Goal: Transaction & Acquisition: Purchase product/service

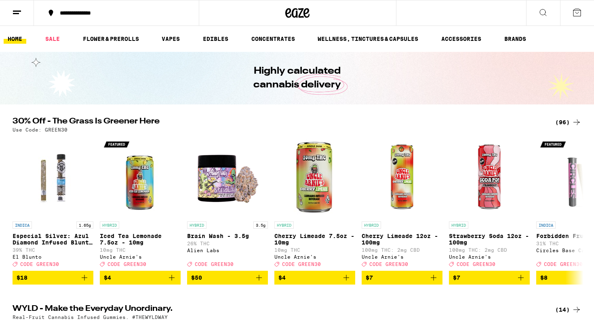
click at [565, 124] on div "(96)" at bounding box center [569, 122] width 26 height 10
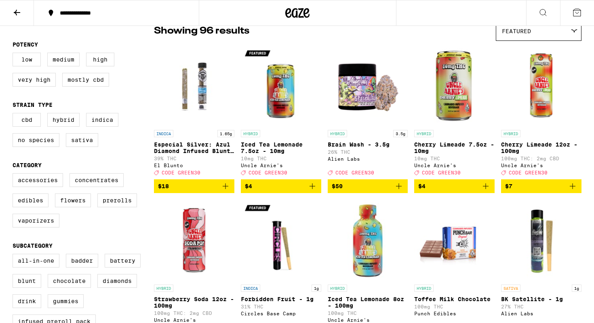
scroll to position [73, 0]
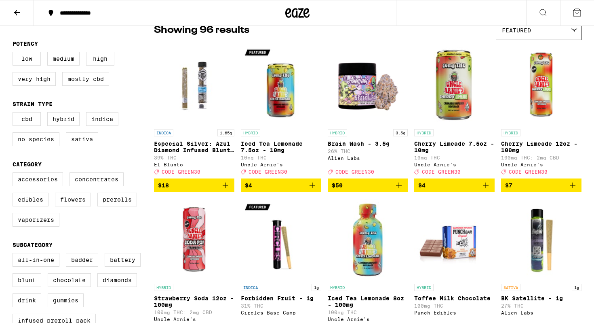
click at [75, 206] on label "Flowers" at bounding box center [73, 199] width 36 height 14
click at [15, 174] on input "Flowers" at bounding box center [14, 173] width 0 height 0
checkbox input "true"
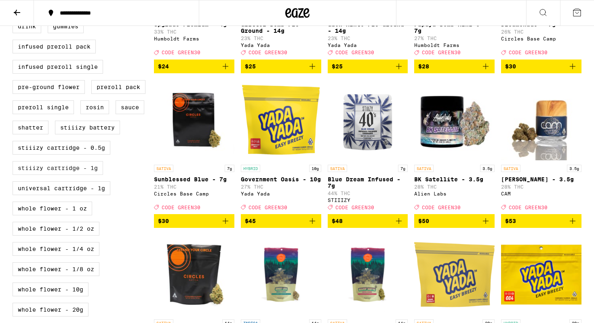
scroll to position [402, 0]
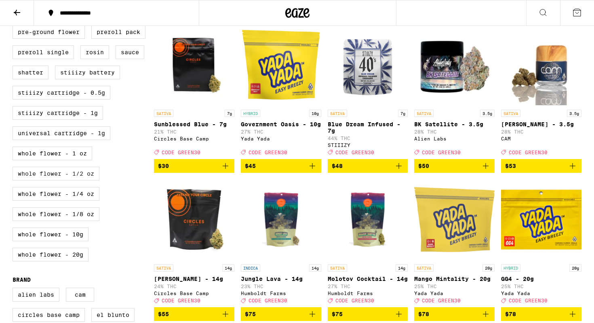
click at [91, 180] on label "Whole Flower - 1/2 oz" at bounding box center [56, 174] width 87 height 14
checkbox input "true"
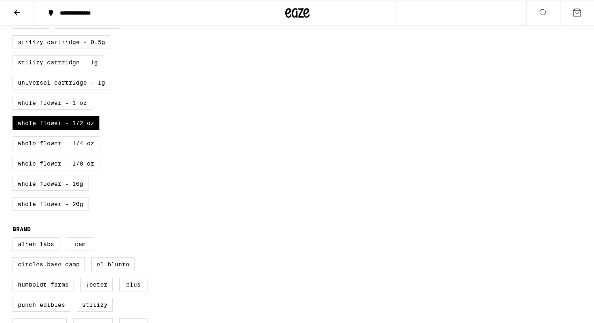
click at [70, 110] on label "Whole Flower - 1 oz" at bounding box center [53, 103] width 80 height 14
checkbox input "true"
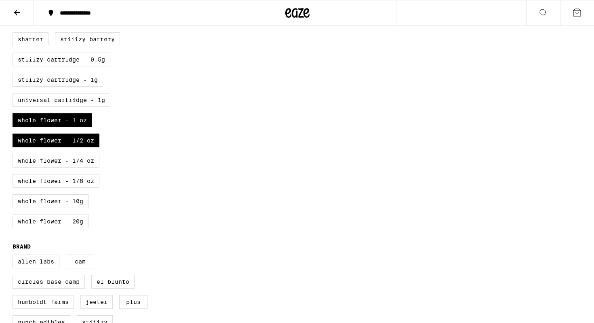
scroll to position [434, 0]
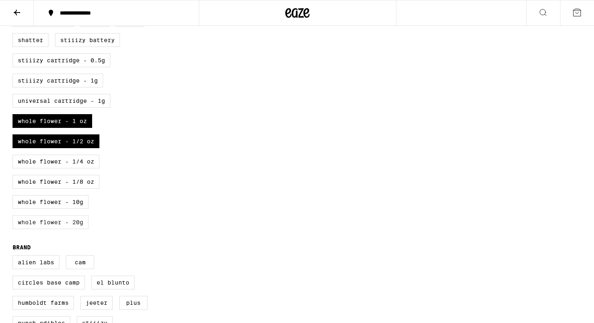
click at [66, 229] on label "Whole Flower - 20g" at bounding box center [51, 222] width 76 height 14
checkbox input "true"
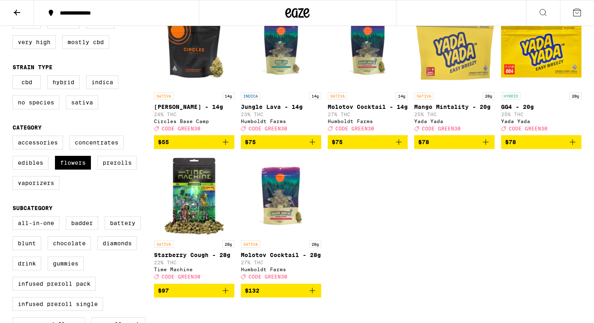
scroll to position [131, 0]
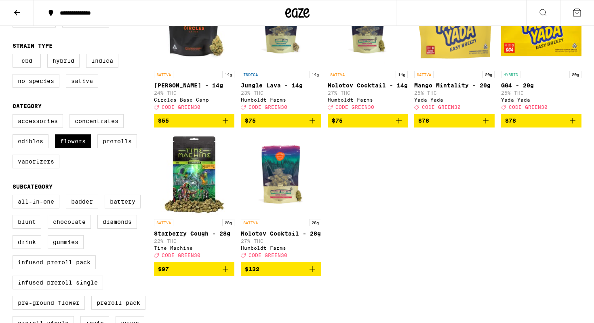
click at [205, 274] on span "$97" at bounding box center [194, 269] width 72 height 10
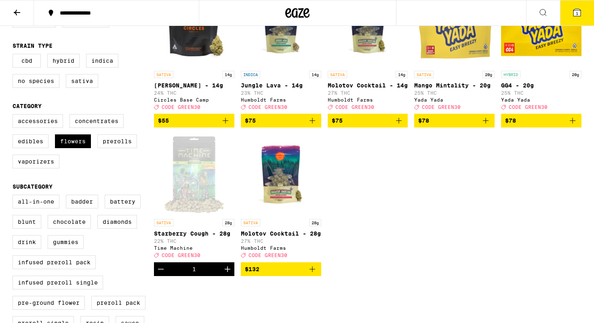
click at [575, 15] on icon at bounding box center [577, 12] width 7 height 7
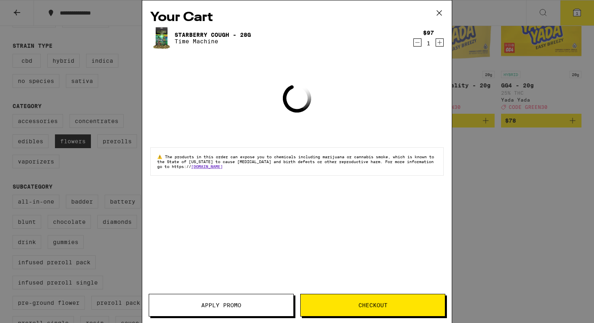
click at [203, 305] on span "Apply Promo" at bounding box center [221, 305] width 40 height 6
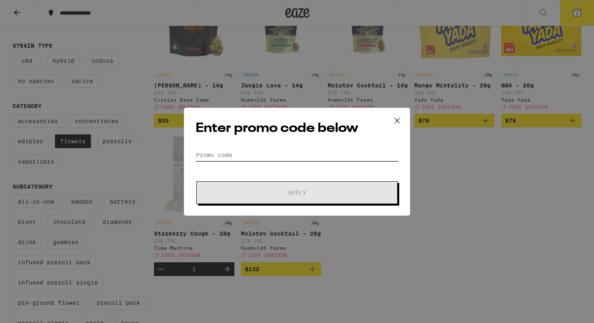
click at [242, 152] on input "Promo Code" at bounding box center [297, 155] width 203 height 12
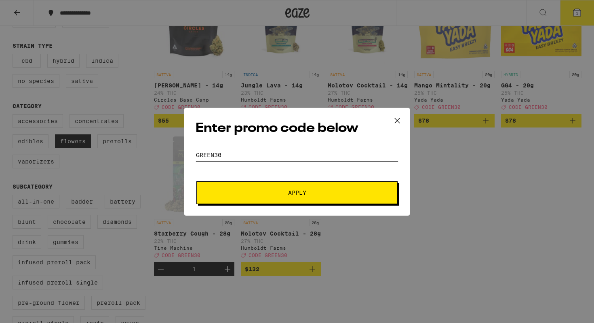
type input "green30"
click at [197, 181] on button "Apply" at bounding box center [297, 192] width 201 height 23
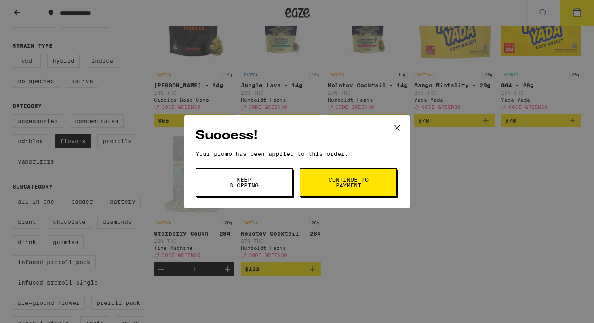
click at [260, 188] on span "Keep Shopping" at bounding box center [244, 182] width 41 height 11
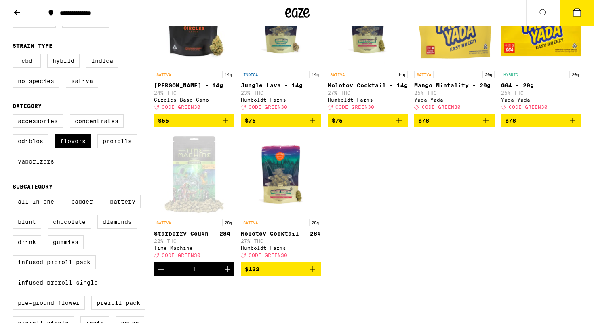
click at [582, 9] on icon at bounding box center [578, 13] width 10 height 10
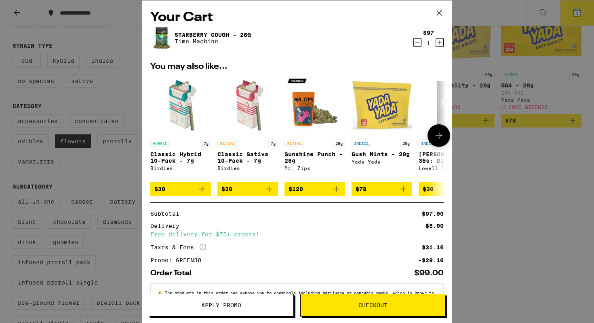
scroll to position [33, 0]
